Goal: Find specific page/section: Find specific page/section

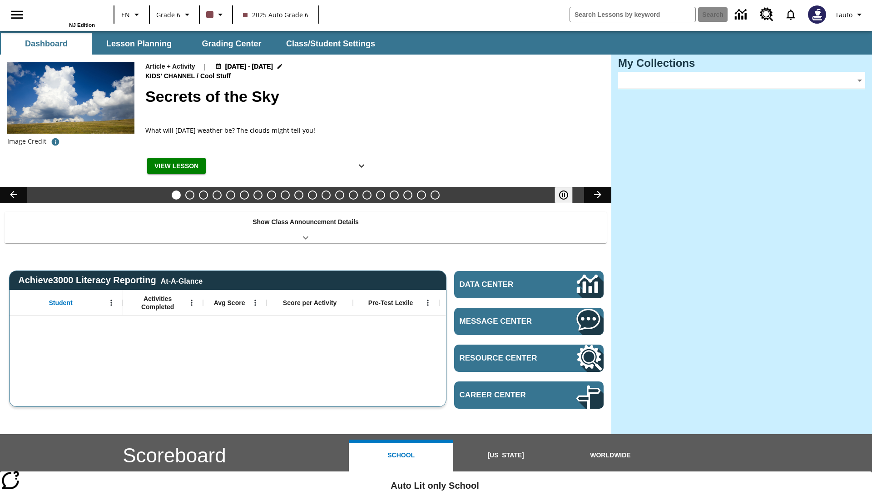
type input "-1"
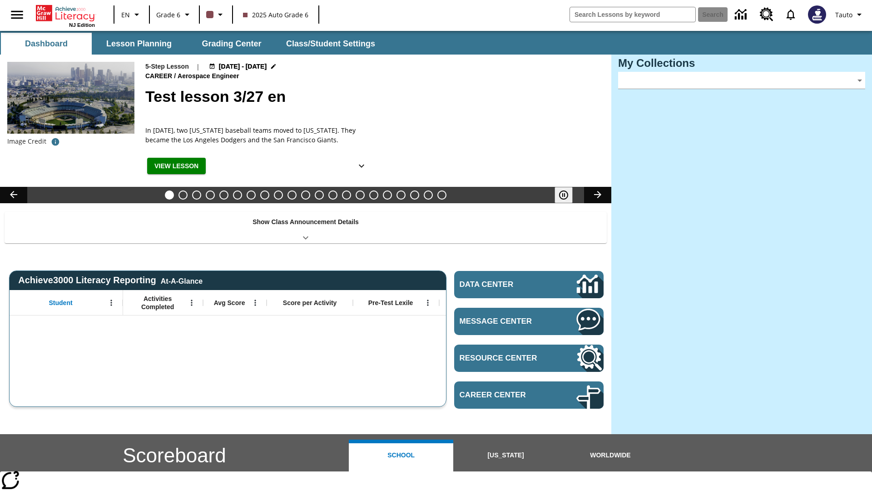
type input "-1"
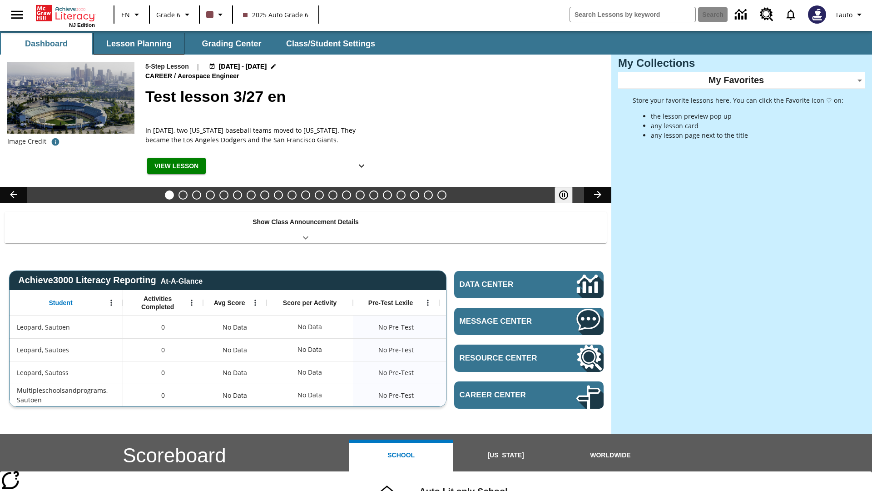
click at [139, 44] on button "Lesson Planning" at bounding box center [139, 44] width 91 height 22
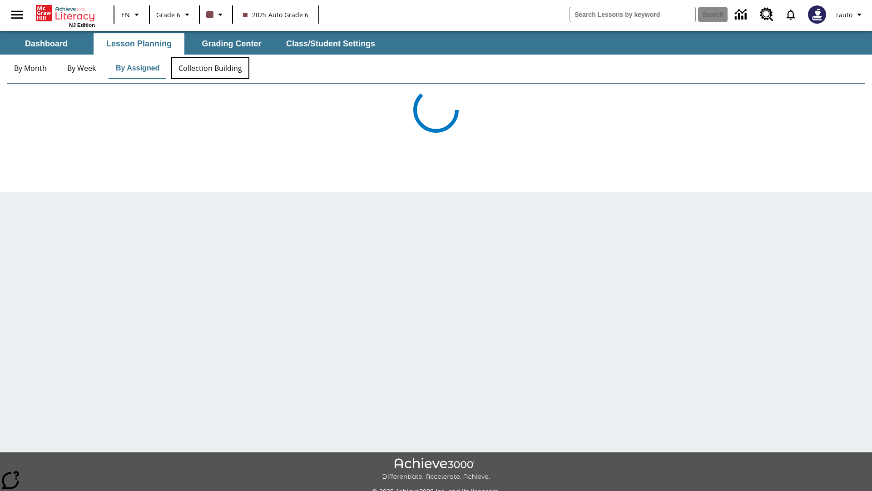
click at [209, 68] on button "Collection Building" at bounding box center [210, 68] width 78 height 22
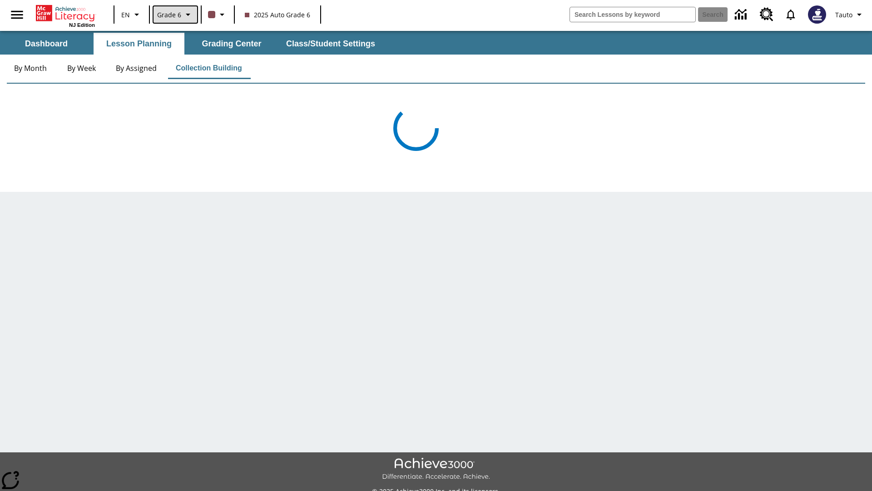
click at [174, 15] on span "Grade 6" at bounding box center [169, 15] width 24 height 10
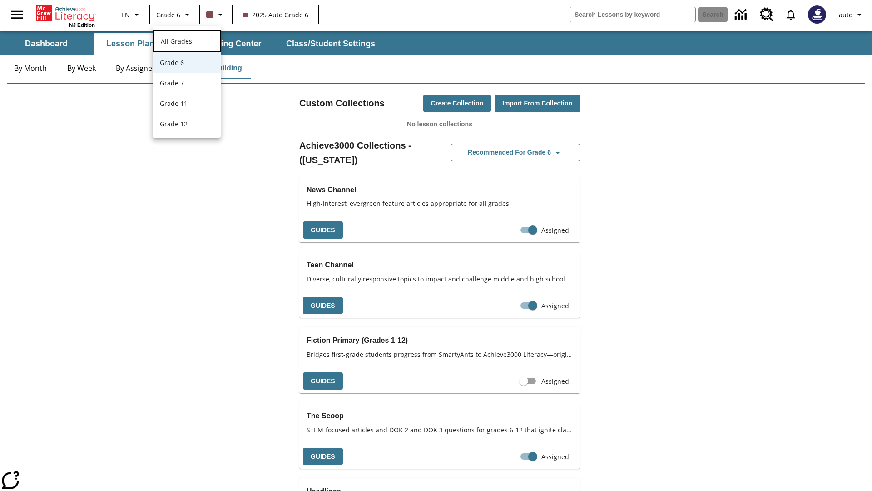
click at [187, 40] on span "All Grades" at bounding box center [176, 41] width 31 height 9
